Goal: Find specific page/section: Find specific page/section

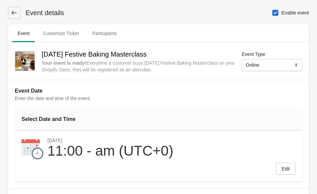
select select "US"
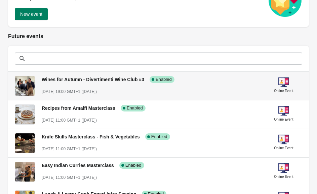
scroll to position [91, 0]
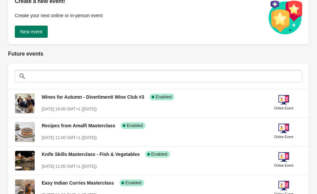
click at [230, 53] on h2 "Future events" at bounding box center [158, 54] width 301 height 8
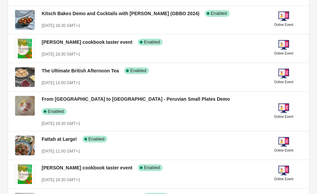
scroll to position [524, 0]
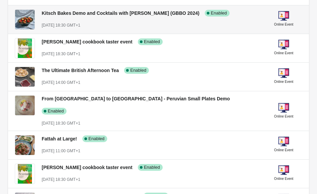
click at [249, 22] on div "August 28st, 2025 @ 18:30 GMT+1" at bounding box center [151, 25] width 218 height 7
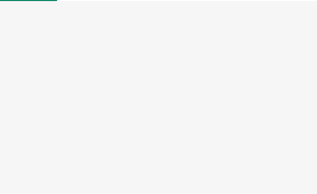
select select "US"
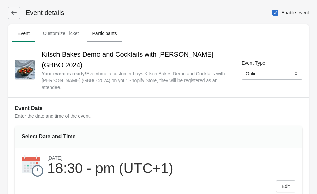
click at [107, 34] on span "Participants" at bounding box center [104, 33] width 35 height 12
select select "US"
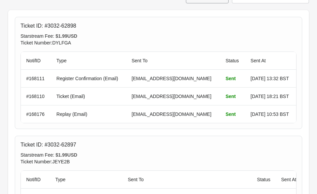
scroll to position [209, 0]
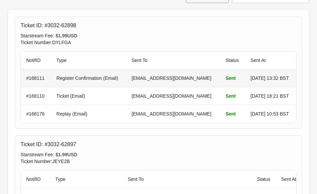
click at [175, 78] on td "lesleyholloway4@btinternet.com" at bounding box center [174, 77] width 94 height 17
copy td "lesleyholloway4@btinternet.com"
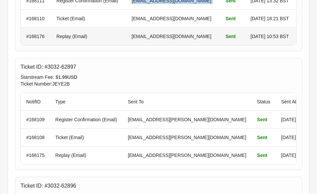
scroll to position [300, 0]
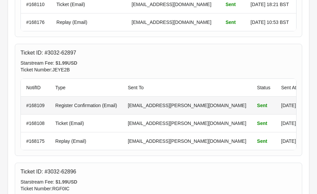
click at [136, 107] on td "leighton.copp@hotmail.com" at bounding box center [186, 105] width 129 height 17
click at [137, 106] on td "leighton.copp@hotmail.com" at bounding box center [186, 105] width 129 height 17
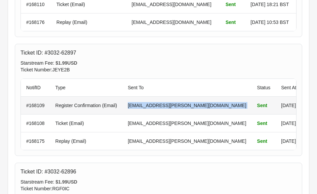
click at [137, 106] on td "leighton.copp@hotmail.com" at bounding box center [186, 105] width 129 height 17
copy td "leighton.copp@hotmail.com"
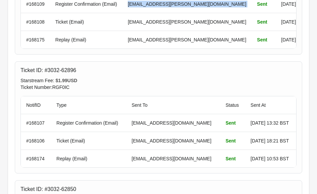
scroll to position [406, 0]
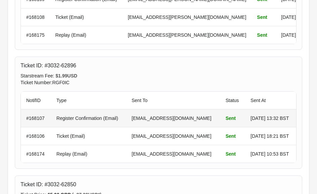
click at [158, 119] on td "andyryan07@hotmail.co.uk" at bounding box center [174, 117] width 94 height 17
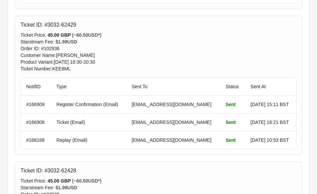
scroll to position [1285, 0]
